Goal: Information Seeking & Learning: Learn about a topic

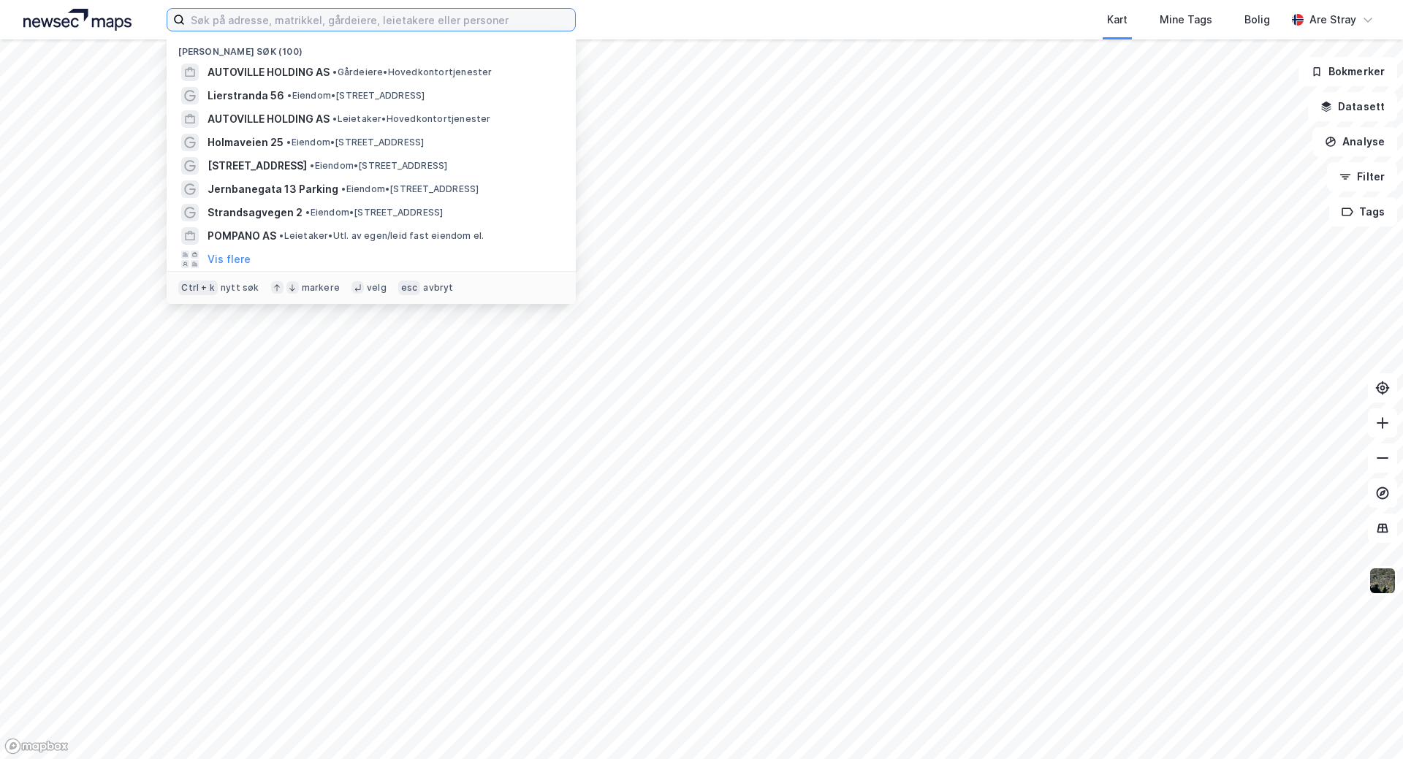
click at [233, 20] on input at bounding box center [380, 20] width 390 height 22
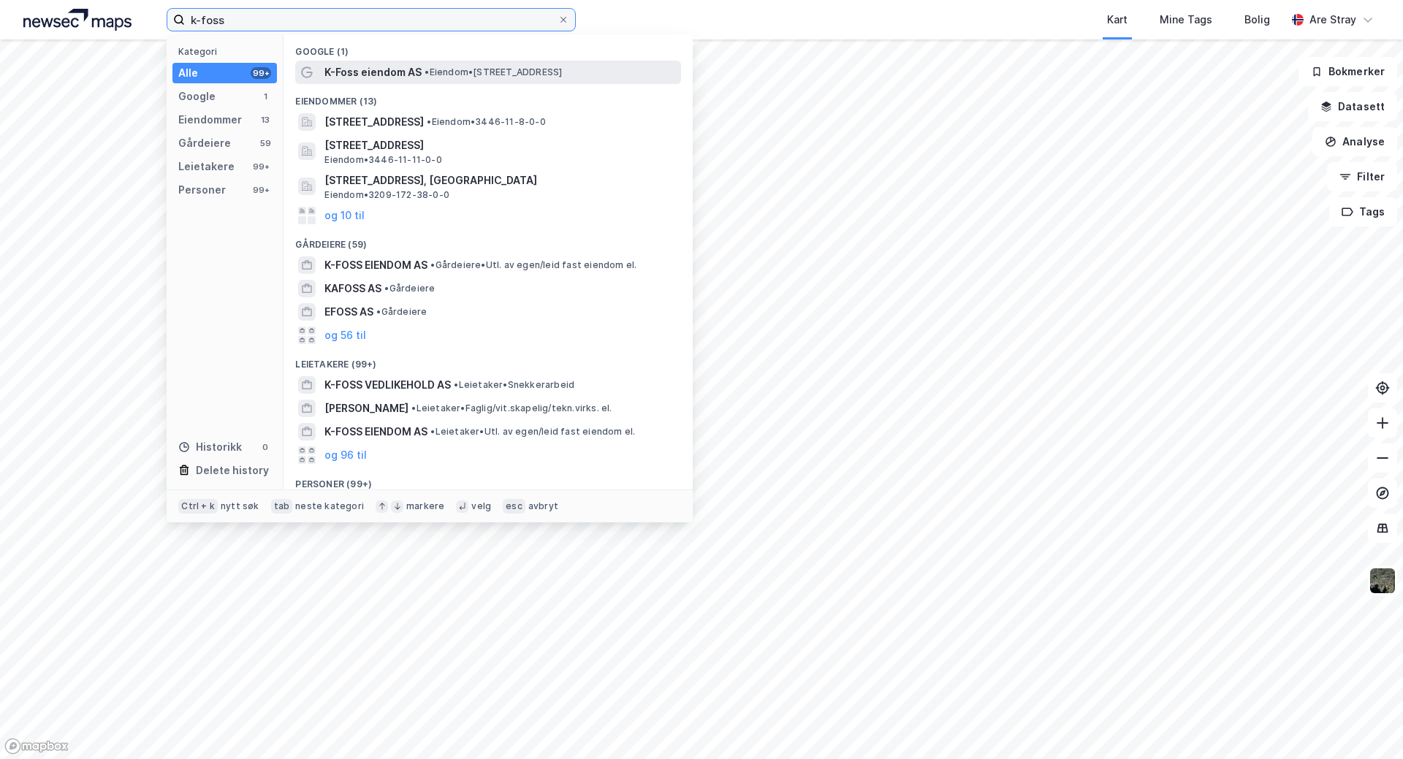
type input "k-foss"
click at [348, 78] on span "K-Foss eiendom AS" at bounding box center [372, 73] width 97 height 18
